Goal: Task Accomplishment & Management: Manage account settings

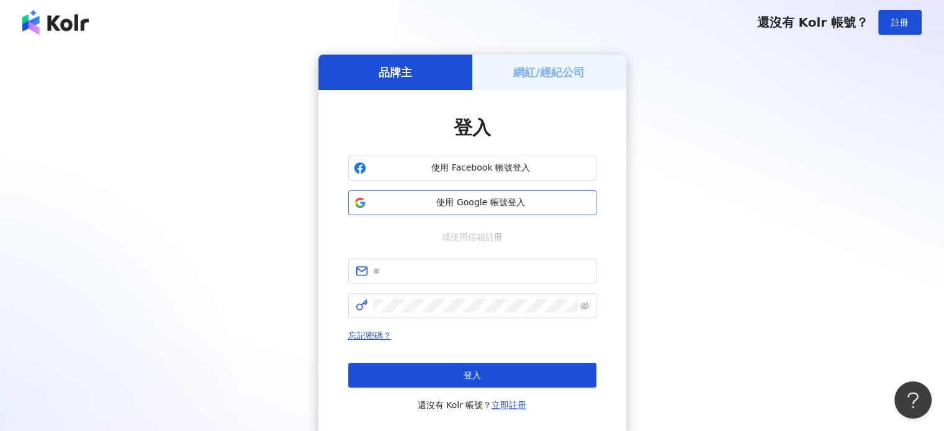
click at [499, 200] on span "使用 Google 帳號登入" at bounding box center [481, 203] width 220 height 12
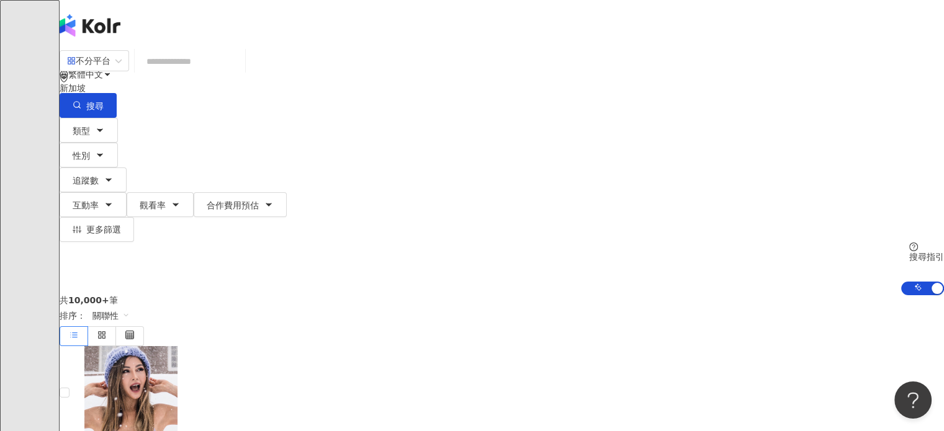
click at [93, 120] on icon at bounding box center [88, 124] width 9 height 9
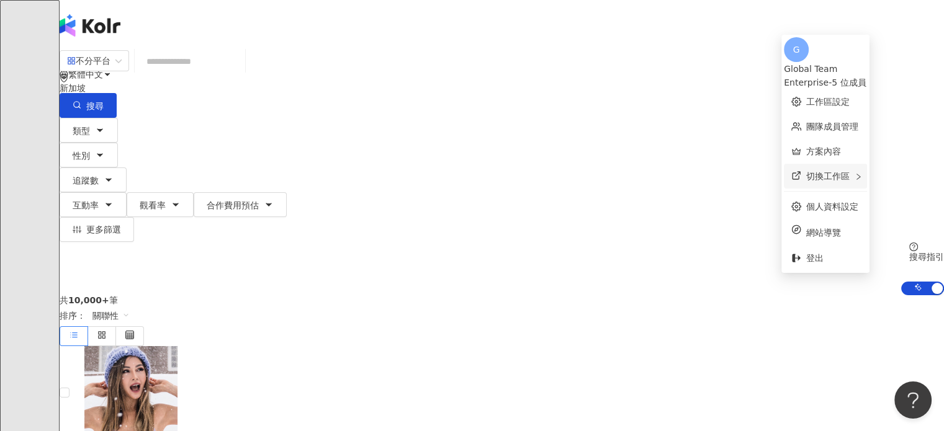
click at [806, 172] on span "切換工作區" at bounding box center [827, 176] width 43 height 10
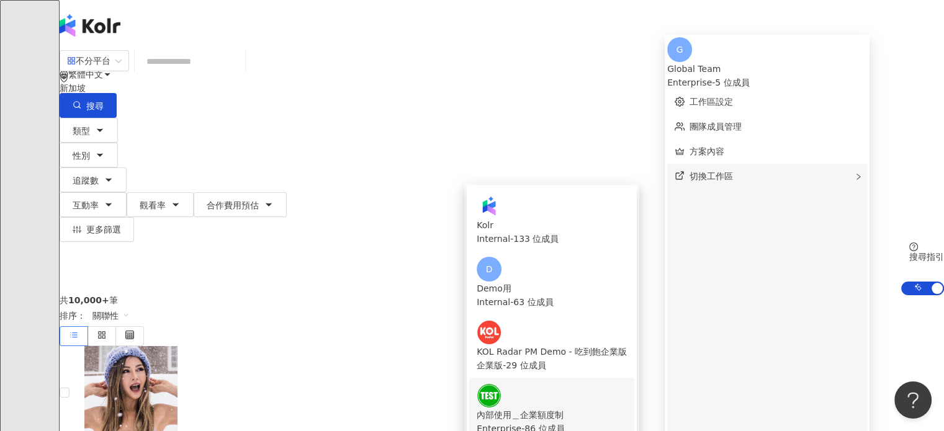
click at [595, 408] on div "內部使用＿企業額度制" at bounding box center [552, 415] width 150 height 14
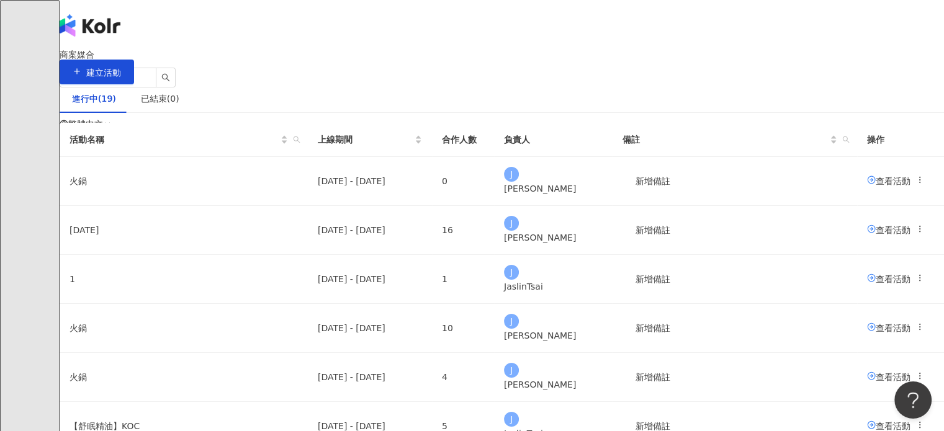
click at [457, 84] on div "商案媒合 建立活動" at bounding box center [502, 67] width 884 height 35
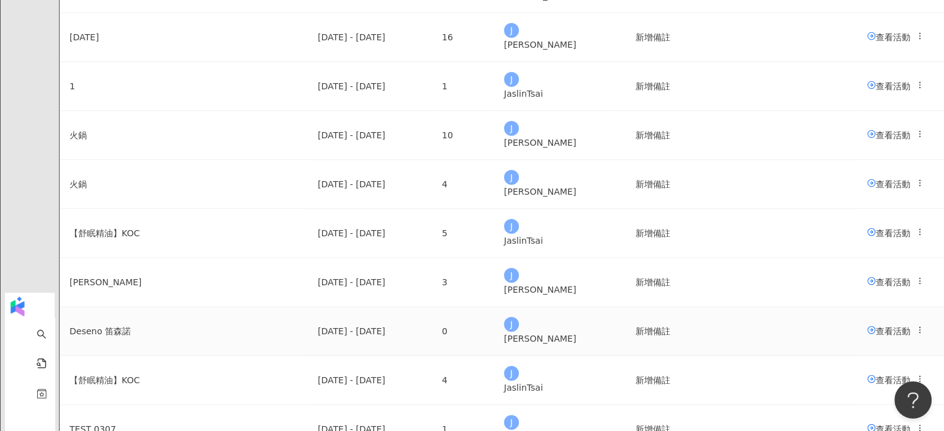
scroll to position [102, 0]
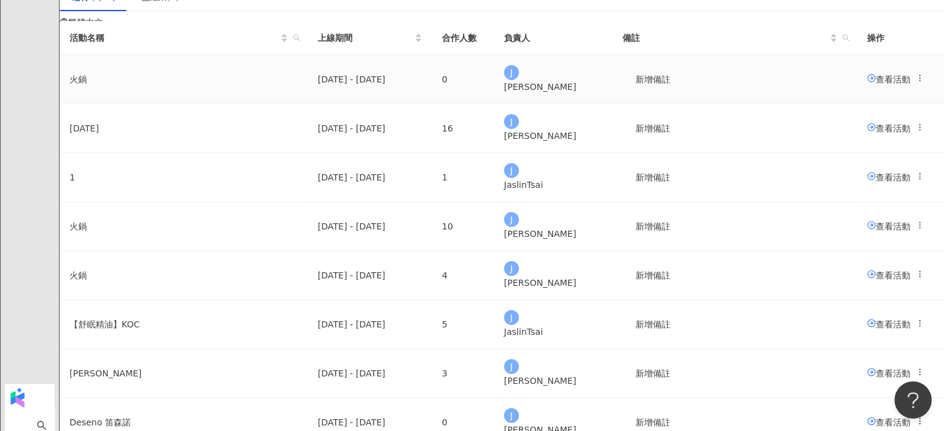
click at [867, 84] on span "查看活動" at bounding box center [888, 79] width 43 height 10
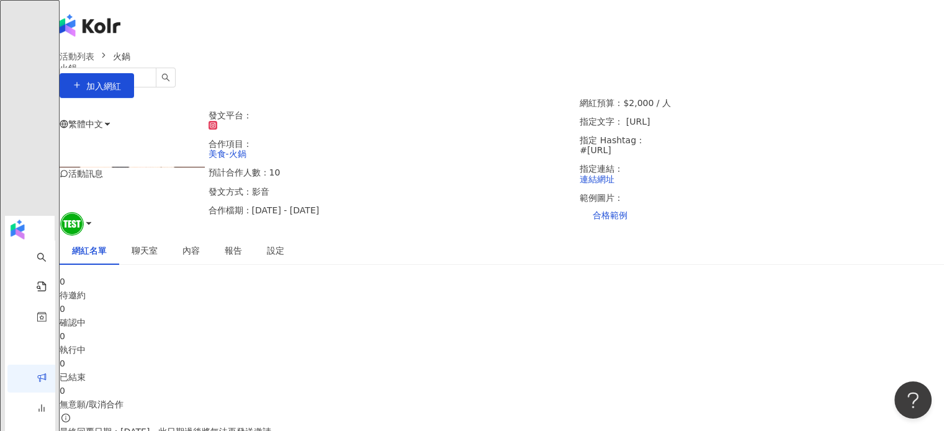
click at [713, 99] on div "繁體中文" at bounding box center [502, 124] width 884 height 50
click at [698, 76] on div "English" at bounding box center [690, 69] width 50 height 14
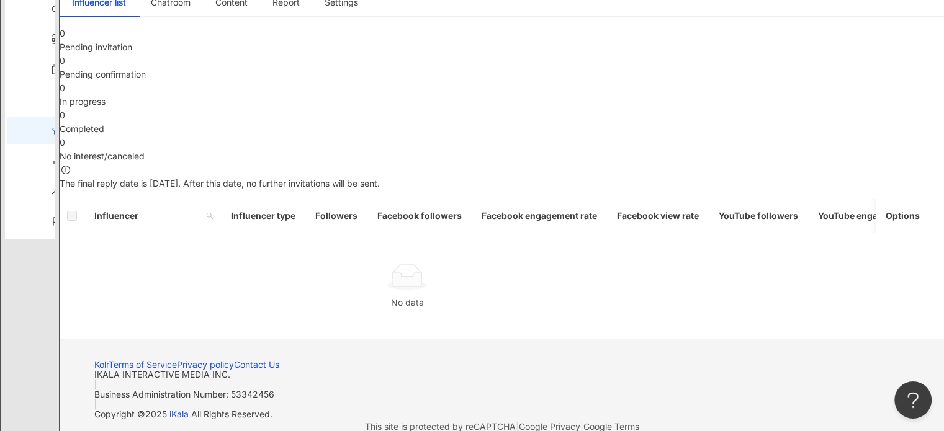
scroll to position [124, 0]
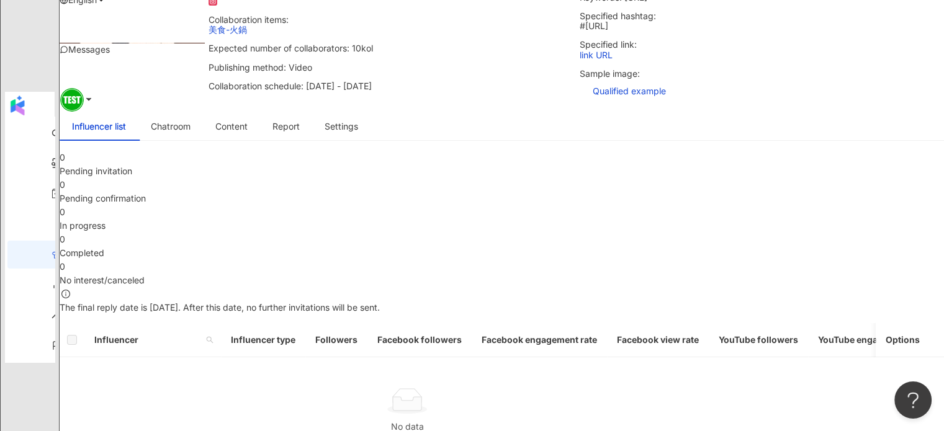
click at [191, 131] on span "Chatroom" at bounding box center [171, 126] width 40 height 9
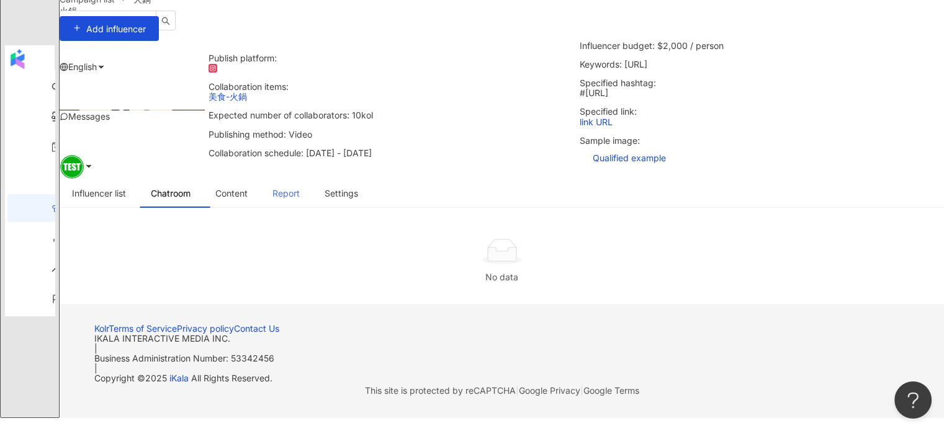
click at [312, 179] on div "Report" at bounding box center [286, 193] width 52 height 29
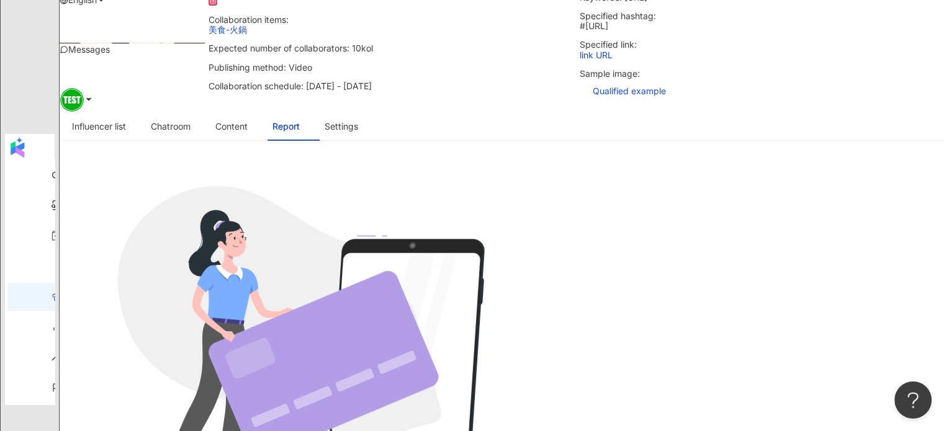
click at [239, 207] on div "Unlock full closure report after payment Please make payments to all active inf…" at bounding box center [502, 350] width 884 height 398
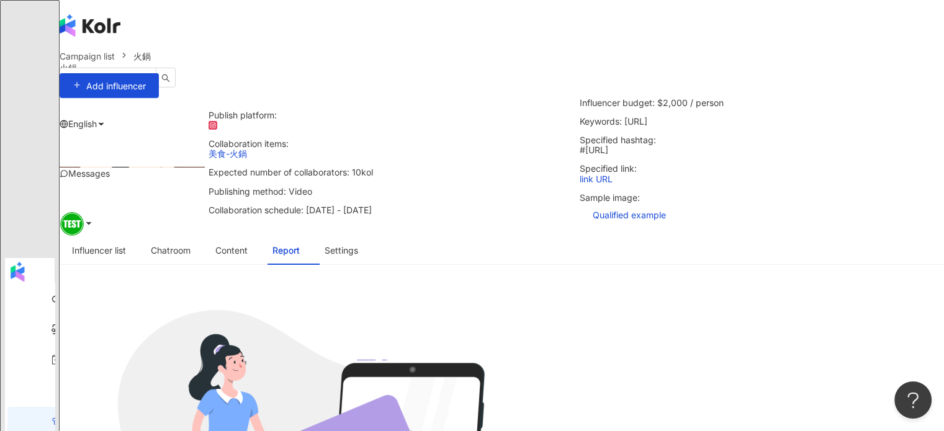
click at [97, 119] on span "English" at bounding box center [82, 124] width 29 height 11
click at [671, 46] on div "繁體中文" at bounding box center [685, 44] width 44 height 14
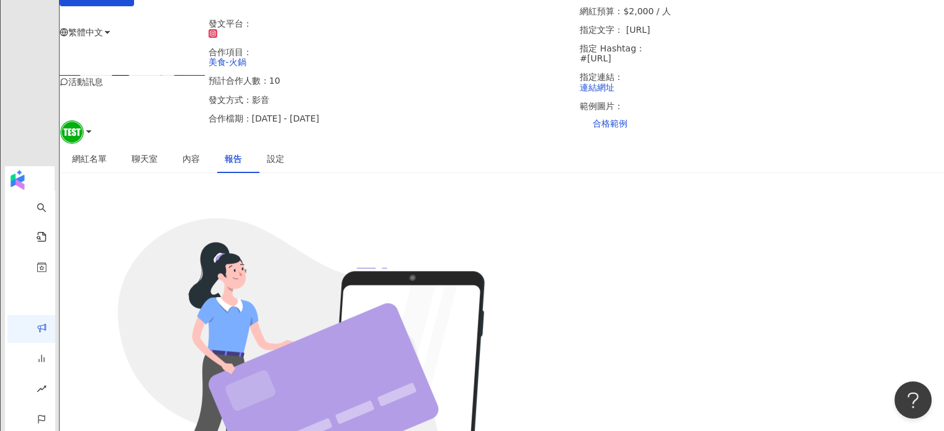
scroll to position [186, 0]
